Goal: Information Seeking & Learning: Find specific fact

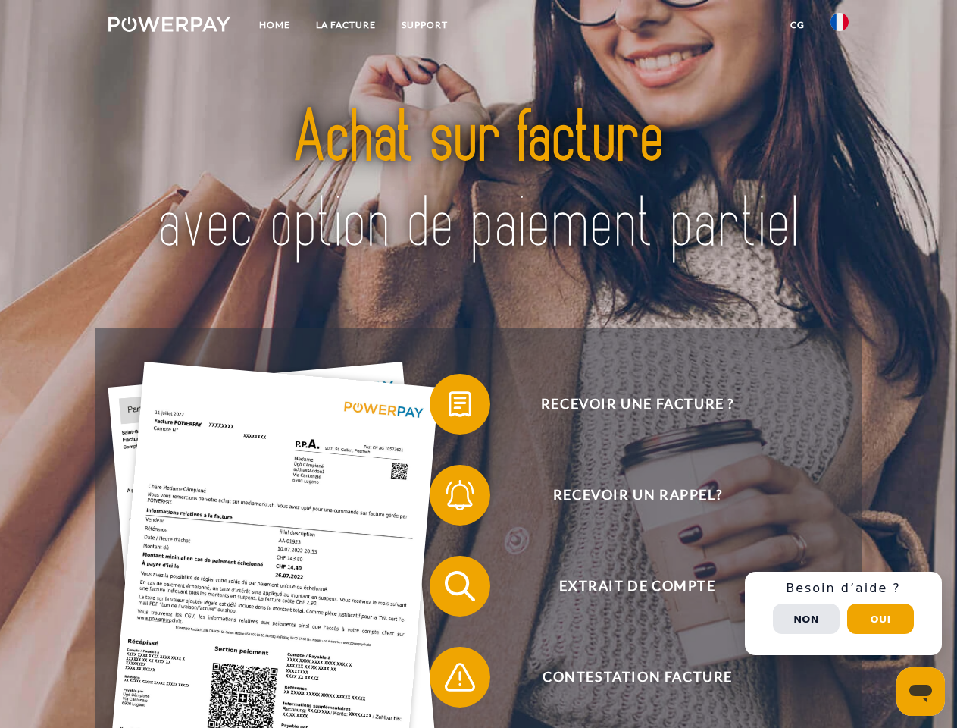
click at [169, 27] on img at bounding box center [169, 24] width 122 height 15
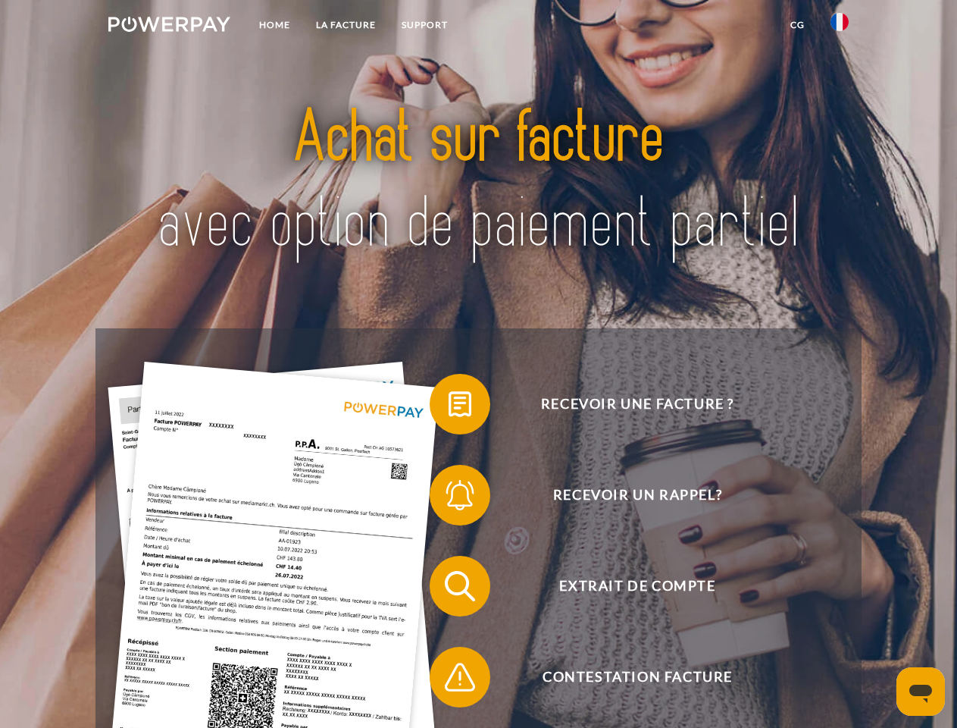
click at [840, 27] on img at bounding box center [840, 22] width 18 height 18
click at [797, 25] on link "CG" at bounding box center [798, 24] width 40 height 27
click at [449, 407] on span at bounding box center [437, 404] width 76 height 76
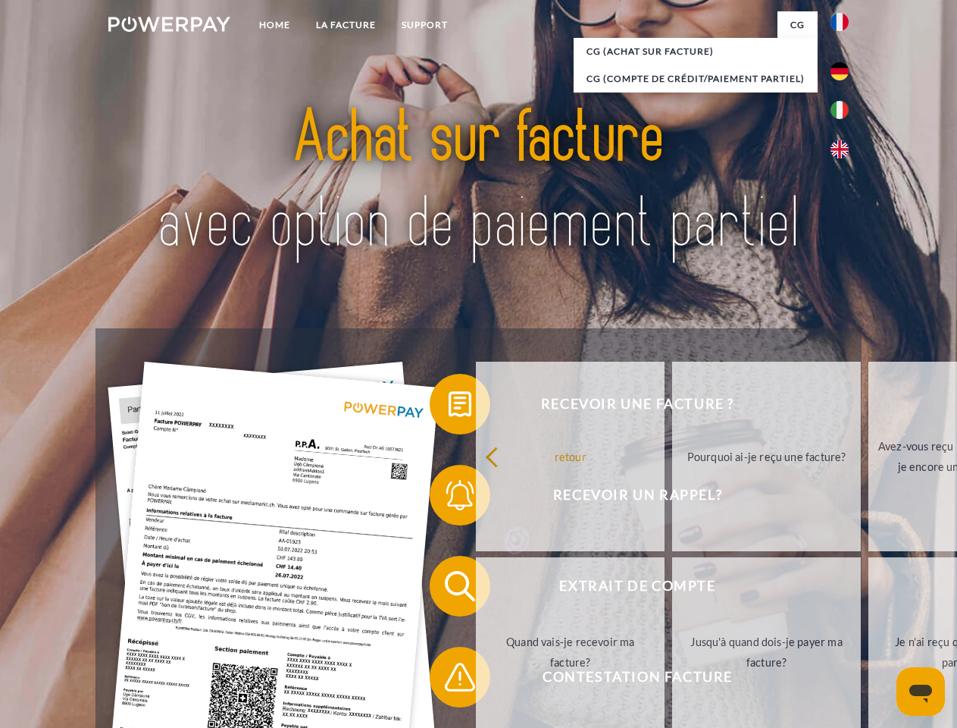
click at [476, 498] on link "retour" at bounding box center [570, 456] width 189 height 189
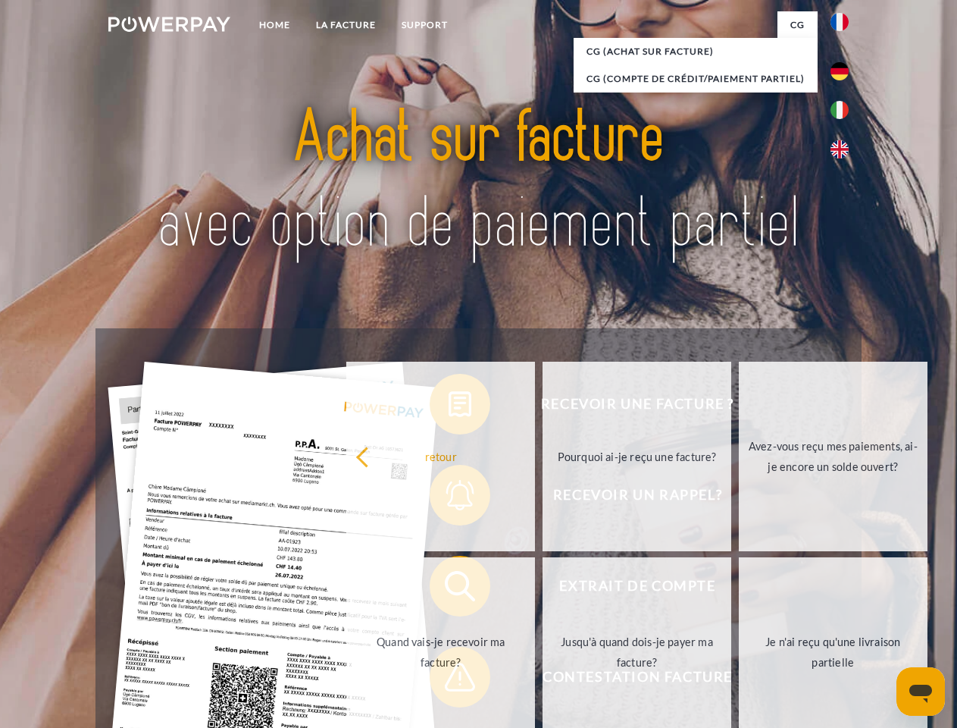
click at [449, 589] on link "Quand vais-je recevoir ma facture?" at bounding box center [440, 651] width 189 height 189
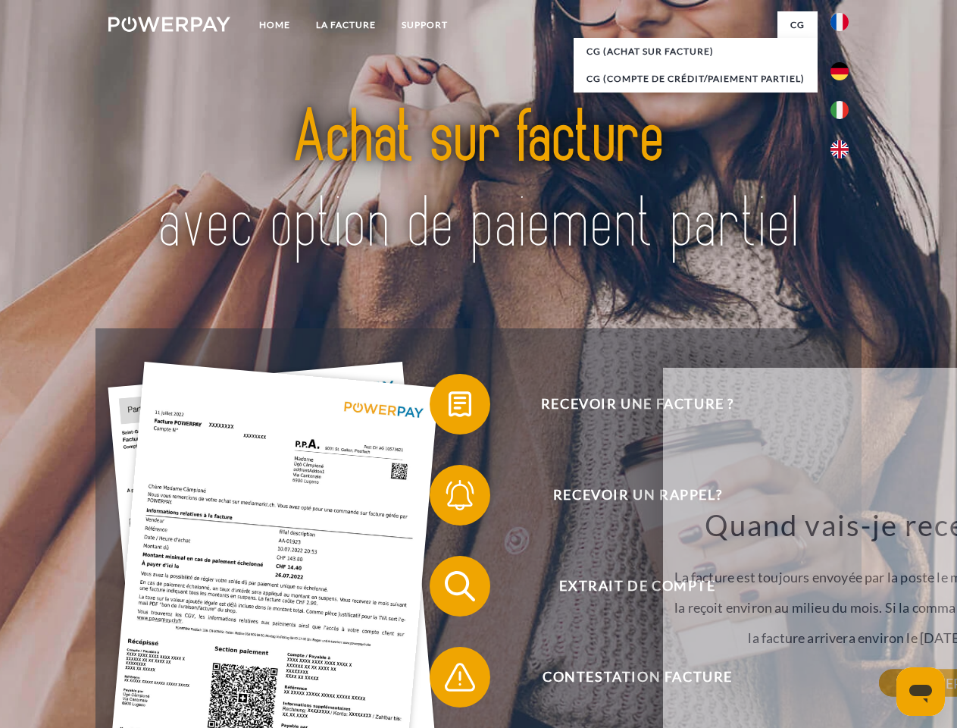
click at [642, 680] on div "retour Pourquoi ai-je reçu une facture? POWERPAY est le prestataire de facturat…" at bounding box center [948, 576] width 612 height 434
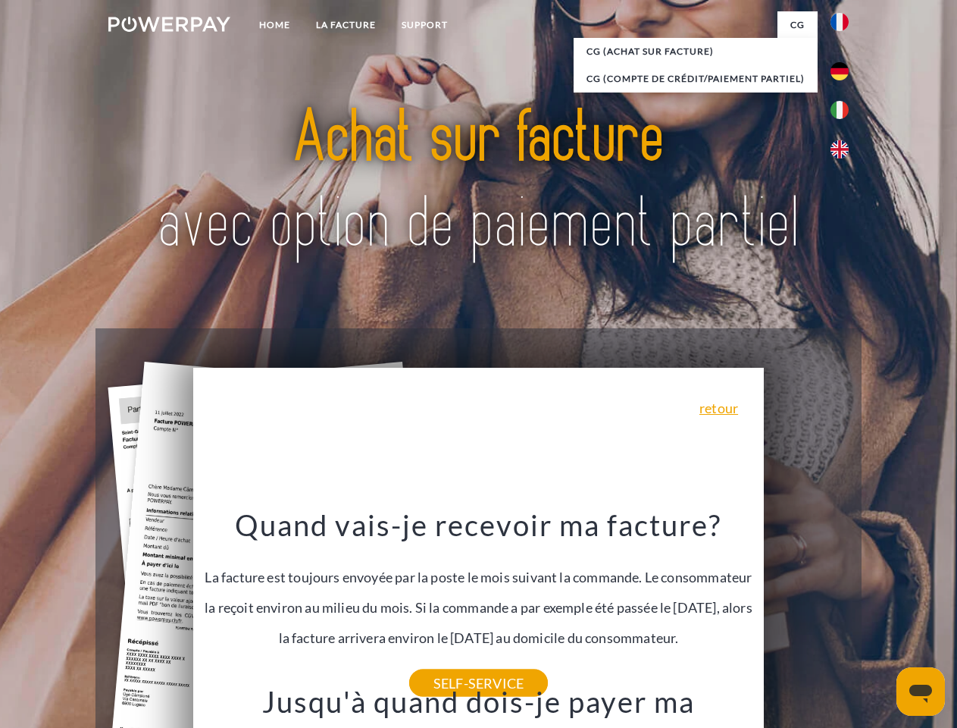
click at [807, 616] on span "Extrait de compte" at bounding box center [637, 586] width 371 height 61
click at [881, 619] on header "Home LA FACTURE Support" at bounding box center [478, 523] width 957 height 1047
